Goal: Task Accomplishment & Management: Manage account settings

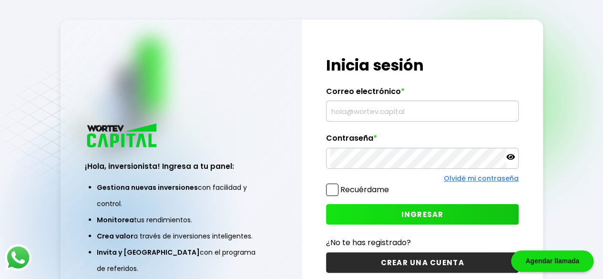
type input "[EMAIL_ADDRESS][DOMAIN_NAME]"
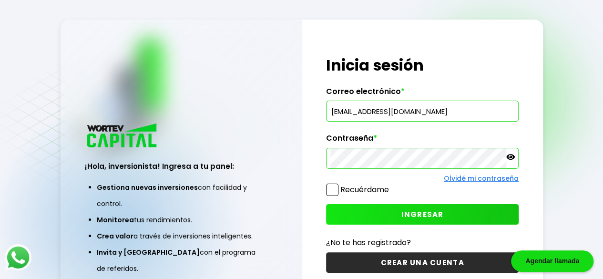
click at [509, 156] on icon at bounding box center [510, 157] width 9 height 9
click at [414, 214] on span "INGRESAR" at bounding box center [422, 214] width 42 height 10
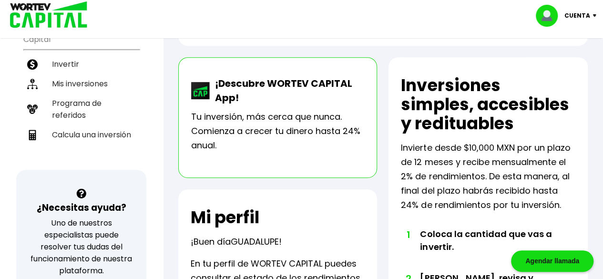
scroll to position [143, 0]
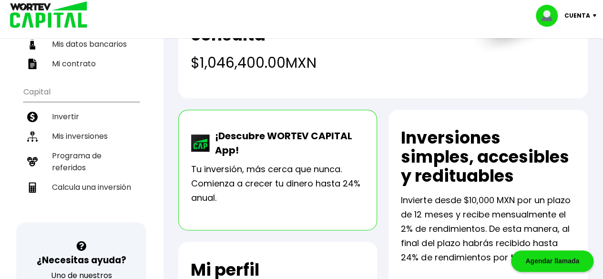
click at [90, 132] on li "Mis inversiones" at bounding box center [81, 136] width 116 height 20
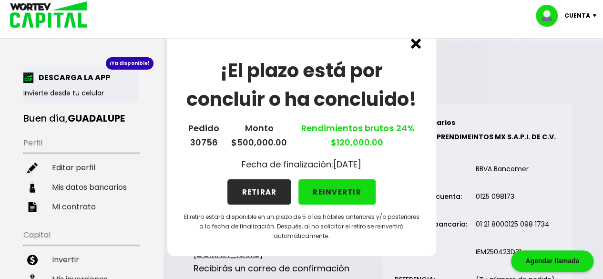
click at [417, 41] on img at bounding box center [416, 44] width 10 height 10
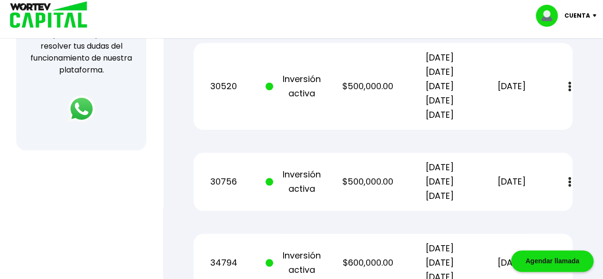
scroll to position [429, 0]
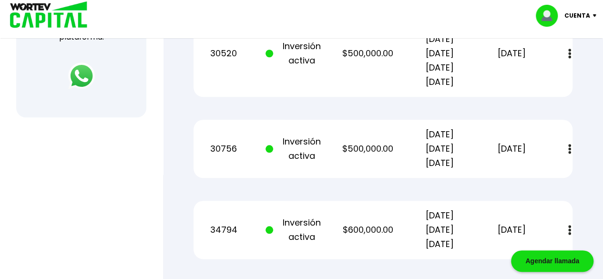
click at [570, 147] on img at bounding box center [569, 149] width 3 height 10
click at [243, 132] on div "30756 Inversión activa $500,000.00 [DATE] [DATE] [DATE] [DATE] Estado de cuenta" at bounding box center [382, 149] width 379 height 58
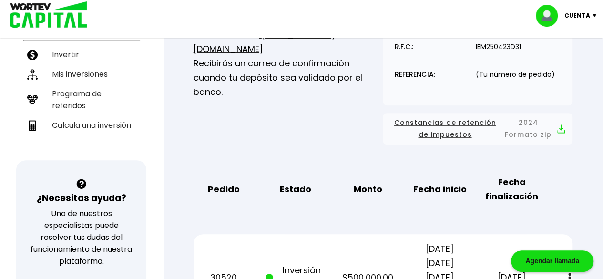
scroll to position [48, 0]
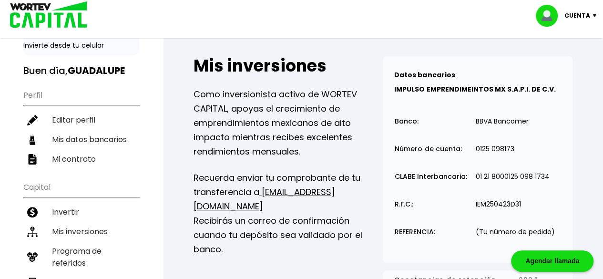
scroll to position [143, 0]
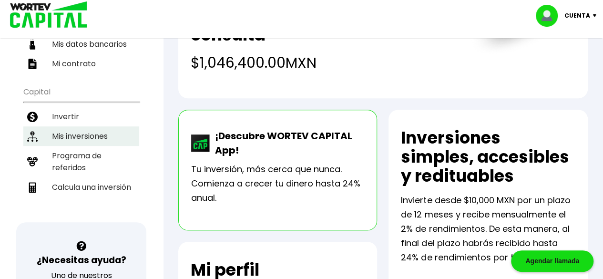
click at [62, 127] on li "Mis inversiones" at bounding box center [81, 136] width 116 height 20
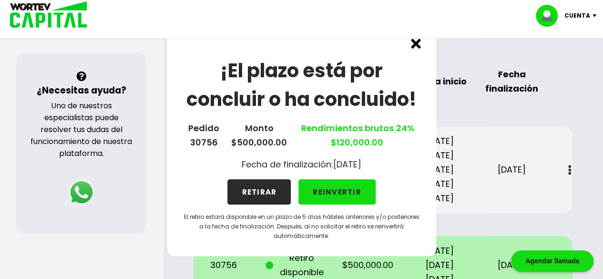
scroll to position [334, 0]
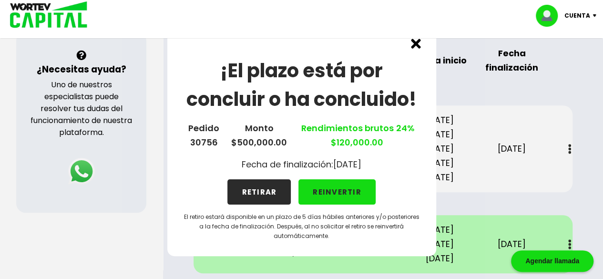
click at [340, 190] on button "REINVERTIR" at bounding box center [336, 191] width 77 height 25
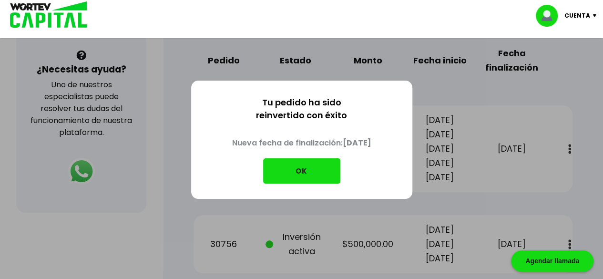
click at [311, 173] on button "OK" at bounding box center [301, 170] width 77 height 25
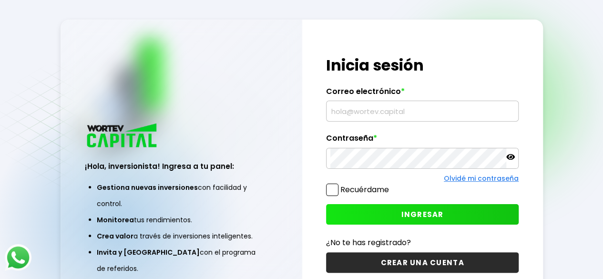
scroll to position [48, 0]
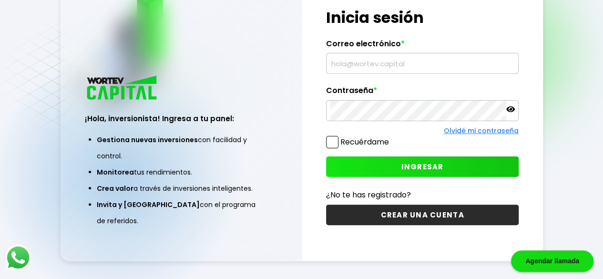
type input "[EMAIL_ADDRESS][DOMAIN_NAME]"
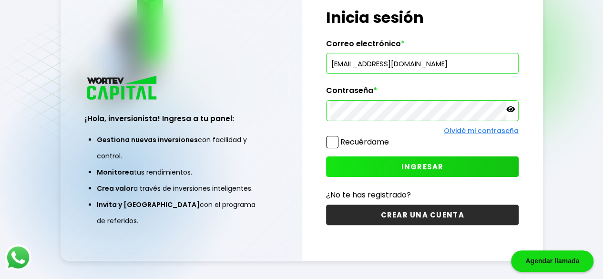
click at [441, 164] on span "INGRESAR" at bounding box center [422, 167] width 42 height 10
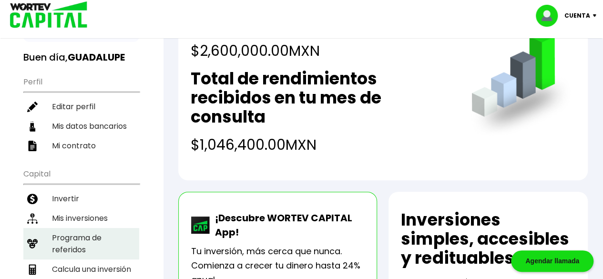
scroll to position [95, 0]
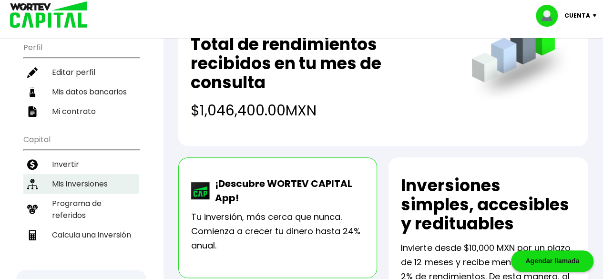
click at [91, 180] on li "Mis inversiones" at bounding box center [81, 184] width 116 height 20
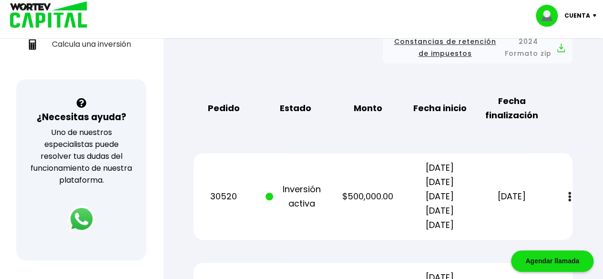
scroll to position [334, 0]
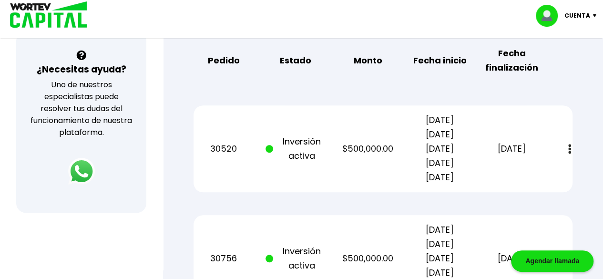
click at [569, 149] on img at bounding box center [569, 149] width 3 height 10
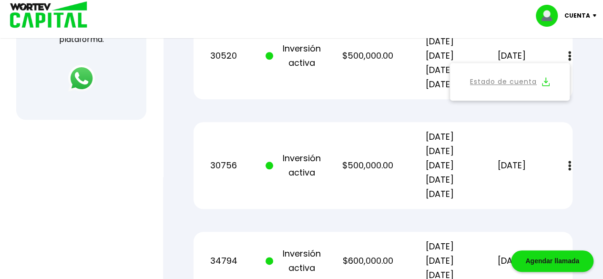
scroll to position [429, 0]
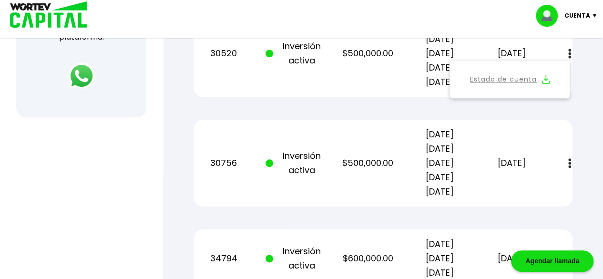
click at [590, 201] on div "Regresar Mis inversiones Como inversionista activo de WORTEV CAPITAL, apoyas el…" at bounding box center [383, 35] width 440 height 846
click at [185, 112] on div "Mis inversiones Como inversionista activo de WORTEV CAPITAL, apoyas el crecimie…" at bounding box center [382, 51] width 409 height 783
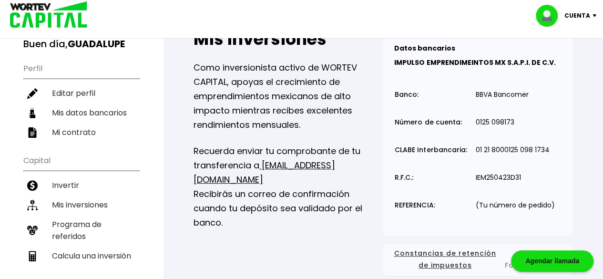
scroll to position [95, 0]
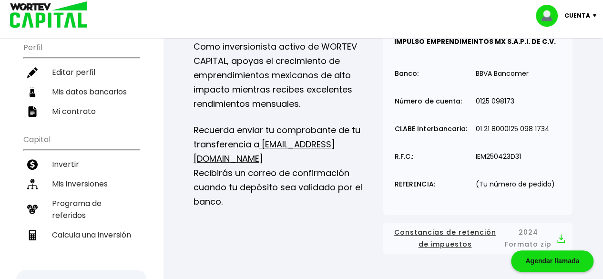
click at [582, 16] on p "Cuenta" at bounding box center [577, 16] width 26 height 14
click at [361, 196] on div "Mis inversiones Como inversionista activo de WORTEV CAPITAL, apoyas el crecimie…" at bounding box center [288, 131] width 190 height 245
click at [339, 215] on div "Mis inversiones Como inversionista activo de WORTEV CAPITAL, apoyas el crecimie…" at bounding box center [288, 131] width 190 height 245
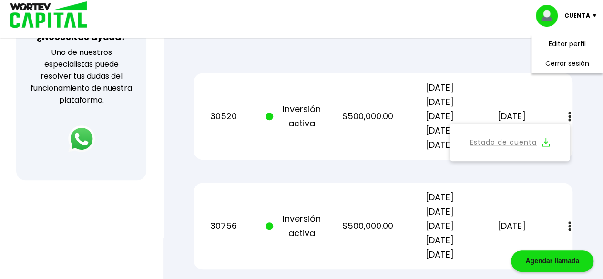
scroll to position [381, 0]
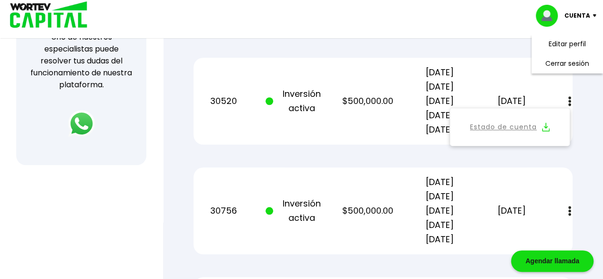
click at [593, 15] on img at bounding box center [596, 15] width 13 height 3
click at [580, 128] on div "Mis inversiones Como inversionista activo de WORTEV CAPITAL, apoyas el crecimie…" at bounding box center [382, 98] width 409 height 783
click at [570, 97] on img at bounding box center [569, 101] width 3 height 10
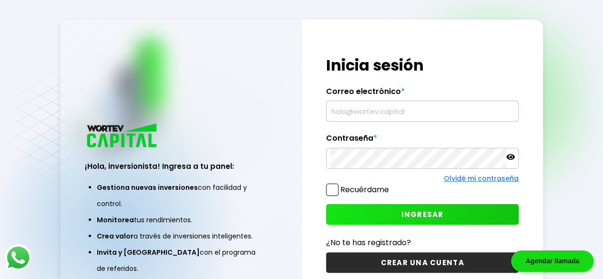
type input "[EMAIL_ADDRESS][DOMAIN_NAME]"
click at [396, 213] on button "INGRESAR" at bounding box center [422, 214] width 193 height 20
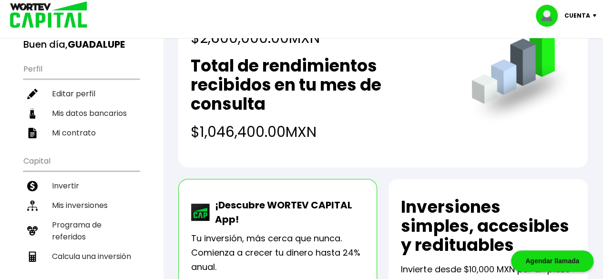
scroll to position [95, 0]
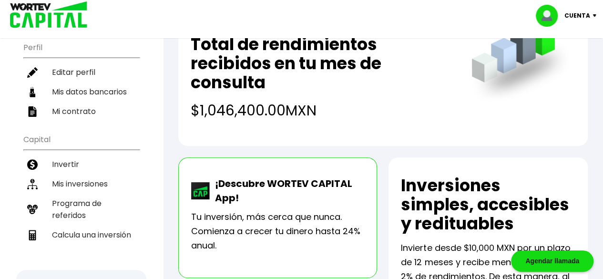
click at [594, 16] on img at bounding box center [596, 15] width 13 height 3
click at [577, 63] on li "Cerrar sesión" at bounding box center [567, 64] width 76 height 20
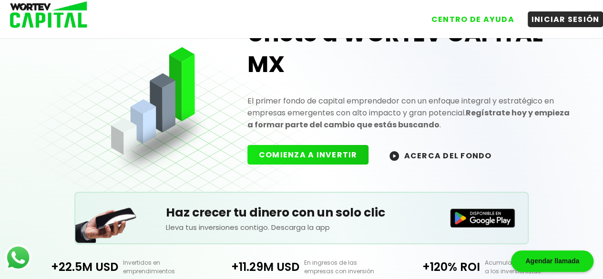
scroll to position [95, 0]
